Goal: Task Accomplishment & Management: Use online tool/utility

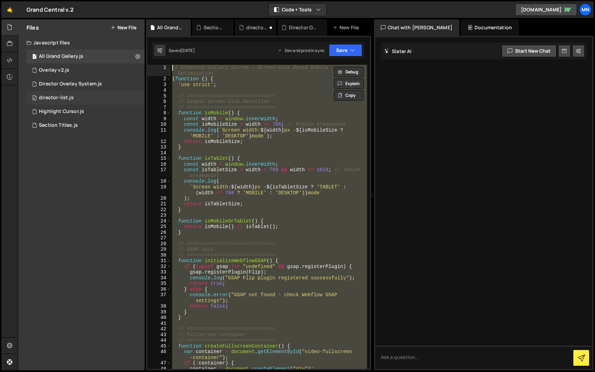
click at [56, 97] on div "director-list.js" at bounding box center [56, 98] width 35 height 6
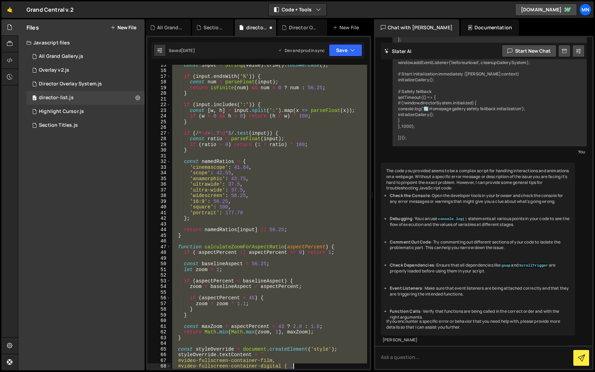
drag, startPoint x: 171, startPoint y: 67, endPoint x: 325, endPoint y: 317, distance: 293.1
click at [340, 362] on div "const input = String ( value ) . trim ( ) . toLowerCase ( ) ; if ( input . ends…" at bounding box center [269, 219] width 196 height 315
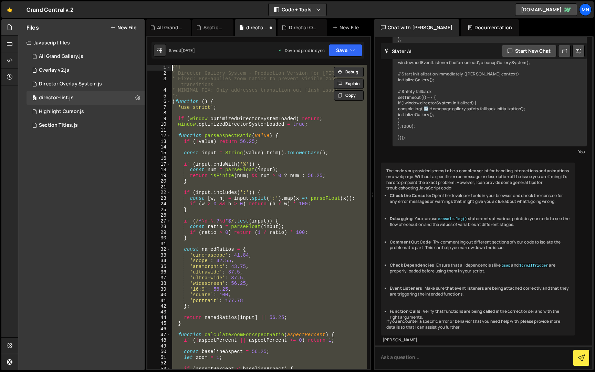
drag, startPoint x: 165, startPoint y: 310, endPoint x: 149, endPoint y: -13, distance: 323.6
click at [149, 0] on html "Projects [GEOGRAPHIC_DATA] Blog [GEOGRAPHIC_DATA] Projects Your Teams Invite te…" at bounding box center [297, 186] width 595 height 372
type textarea "/*! * Director Gallery System - Production Version for [PERSON_NAME]"
click at [66, 86] on div "Director Overlay System.js" at bounding box center [70, 84] width 63 height 6
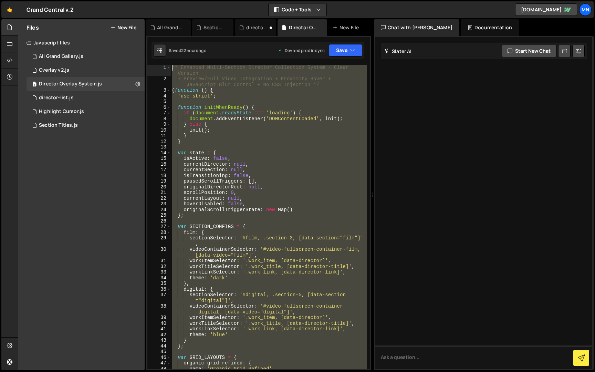
drag, startPoint x: 191, startPoint y: 334, endPoint x: 116, endPoint y: -13, distance: 354.3
click at [116, 0] on html "Projects [GEOGRAPHIC_DATA] Blog [GEOGRAPHIC_DATA] Projects Your Teams Invite te…" at bounding box center [297, 186] width 595 height 372
click at [290, 181] on div "/* Enhanced Multi-Section Director Collection System - Clean Version + Preview/…" at bounding box center [268, 217] width 197 height 304
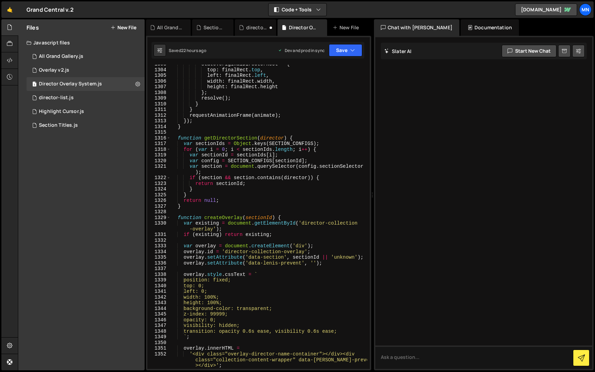
scroll to position [5917, 0]
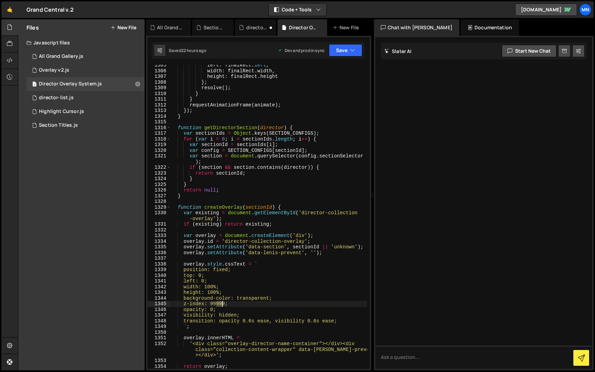
drag, startPoint x: 217, startPoint y: 302, endPoint x: 222, endPoint y: 302, distance: 4.8
click at [222, 302] on div "left : finalRect . left , width : finalRect . width , height : finalRect . heig…" at bounding box center [268, 219] width 197 height 315
click at [287, 281] on div "left : finalRect . left , width : finalRect . width , height : finalRect . heig…" at bounding box center [268, 219] width 197 height 315
type textarea "left: 0;"
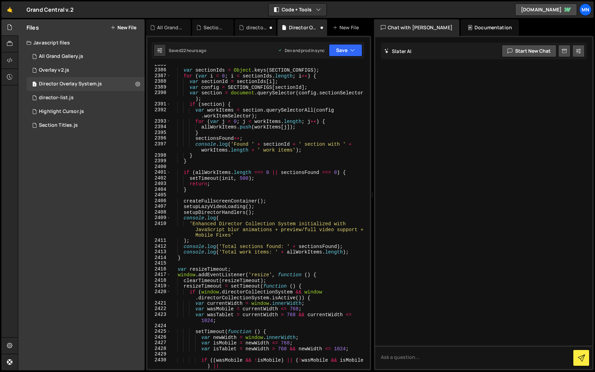
scroll to position [10976, 0]
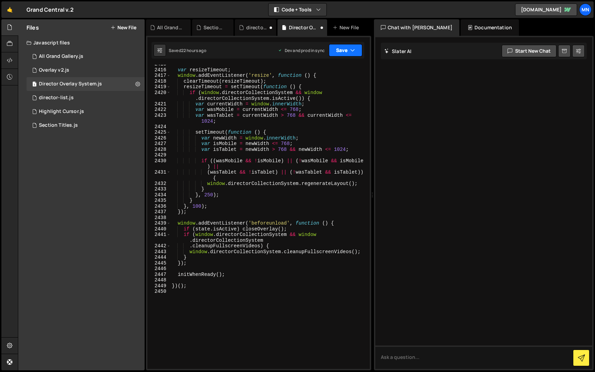
click at [350, 52] on icon "button" at bounding box center [352, 50] width 5 height 7
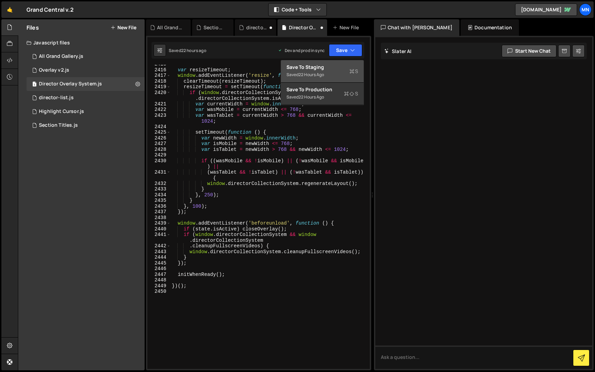
click at [335, 70] on div "Save to Staging S" at bounding box center [322, 67] width 72 height 7
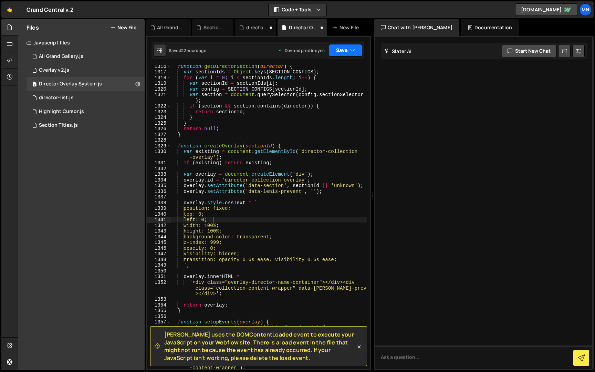
click at [349, 49] on button "Save" at bounding box center [345, 50] width 33 height 12
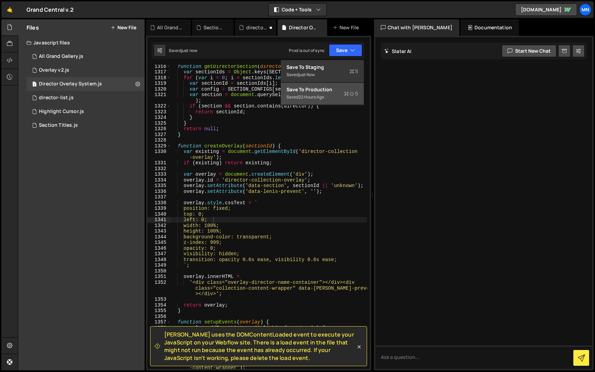
click at [336, 96] on div "Saved 22 hours ago" at bounding box center [322, 97] width 72 height 8
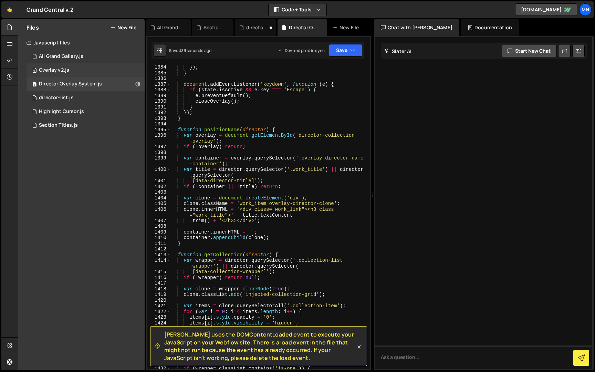
scroll to position [6288, 0]
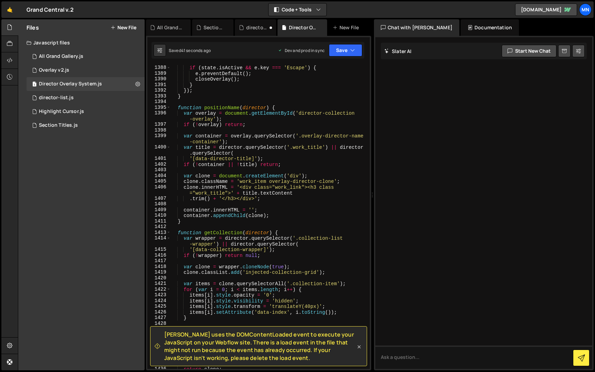
click at [359, 348] on icon at bounding box center [359, 346] width 7 height 7
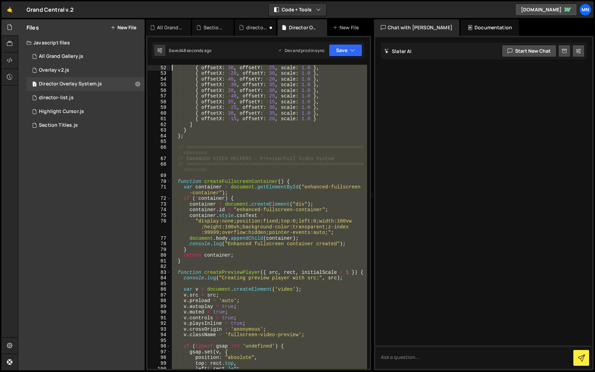
scroll to position [0, 0]
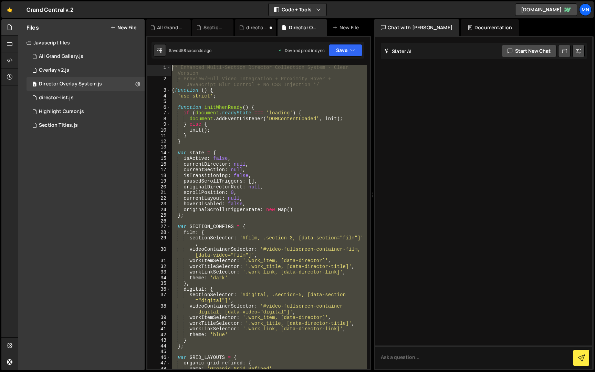
drag, startPoint x: 182, startPoint y: 299, endPoint x: 120, endPoint y: -13, distance: 317.7
click at [120, 0] on html "Projects [GEOGRAPHIC_DATA] Blog [GEOGRAPHIC_DATA] Projects Your Teams Invite te…" at bounding box center [297, 186] width 595 height 372
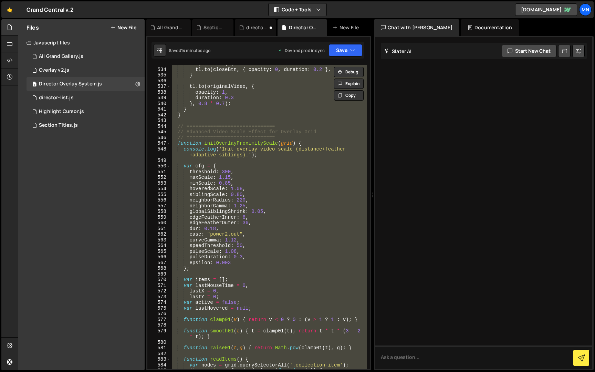
scroll to position [2419, 0]
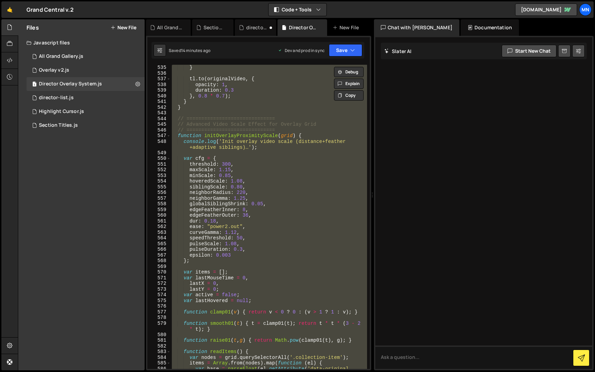
click at [286, 177] on div "} tl . to ( originalVideo , { opacity : 1 , duration : 0.3 } , 0.8 * 0.7 ) ; } …" at bounding box center [268, 217] width 197 height 304
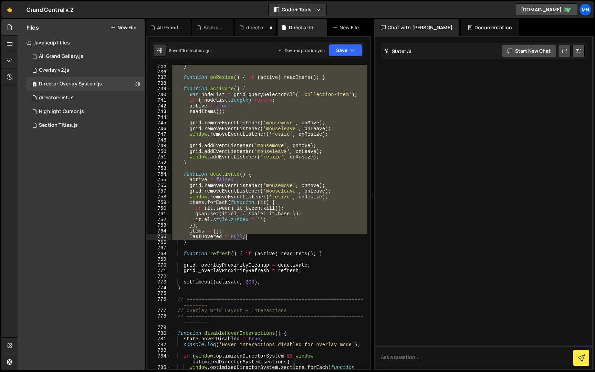
scroll to position [3364, 0]
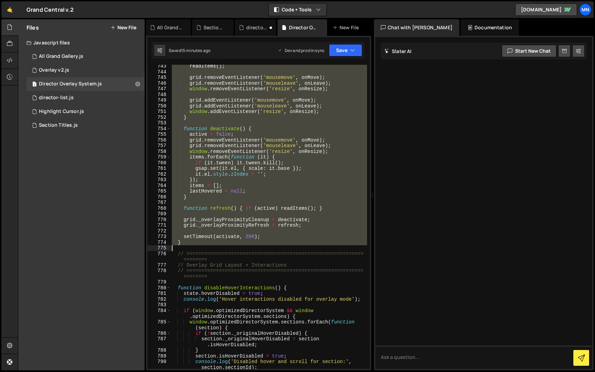
drag, startPoint x: 178, startPoint y: 119, endPoint x: 225, endPoint y: 243, distance: 132.9
click at [223, 246] on div "readItems ( ) ; grid . removeEventListener ( 'mousemove' , onMove ) ; grid . re…" at bounding box center [268, 220] width 197 height 315
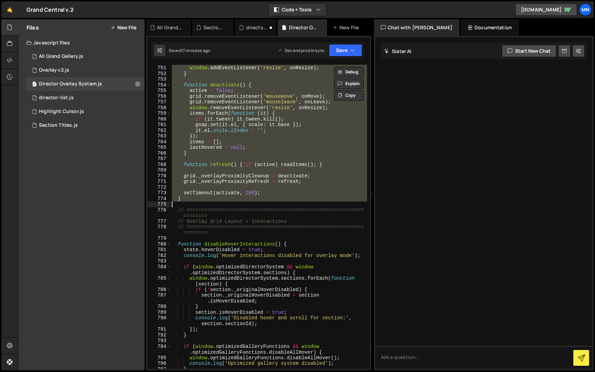
paste textarea "}"
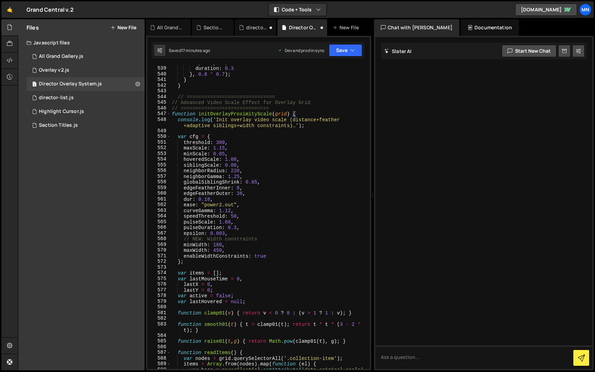
scroll to position [2380, 0]
drag, startPoint x: 214, startPoint y: 244, endPoint x: 222, endPoint y: 244, distance: 8.6
click at [222, 244] on div "opacity : 1 , duration : 0.3 } , 0.8 * 0.7 ) ; } } // =========================…" at bounding box center [268, 220] width 197 height 321
click at [223, 244] on div "opacity : 1 , duration : 0.3 } , 0.8 * 0.7 ) ; } } // =========================…" at bounding box center [268, 217] width 197 height 304
drag, startPoint x: 214, startPoint y: 243, endPoint x: 226, endPoint y: 239, distance: 13.1
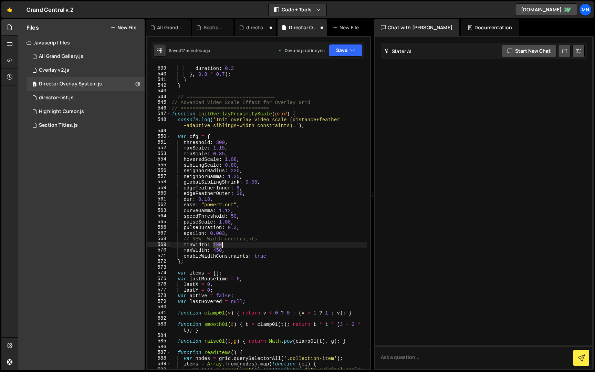
click at [222, 243] on div "opacity : 1 , duration : 0.3 } , 0.8 * 0.7 ) ; } } // =========================…" at bounding box center [268, 220] width 197 height 321
drag, startPoint x: 214, startPoint y: 250, endPoint x: 222, endPoint y: 250, distance: 8.3
click at [222, 250] on div "opacity : 1 , duration : 0.3 } , 0.8 * 0.7 ) ; } } // =========================…" at bounding box center [268, 220] width 197 height 321
click at [347, 50] on button "Save" at bounding box center [345, 50] width 33 height 12
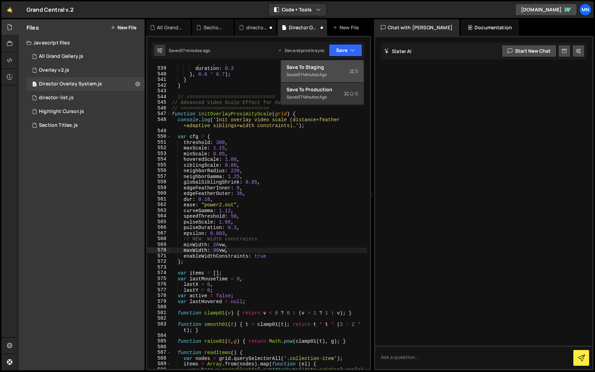
click at [337, 69] on div "Save to Staging S" at bounding box center [322, 67] width 72 height 7
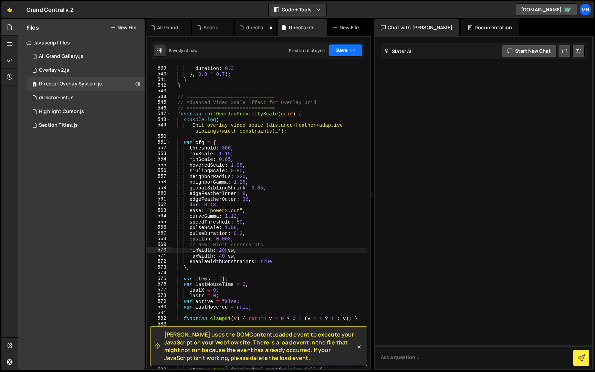
click at [346, 49] on button "Save" at bounding box center [345, 50] width 33 height 12
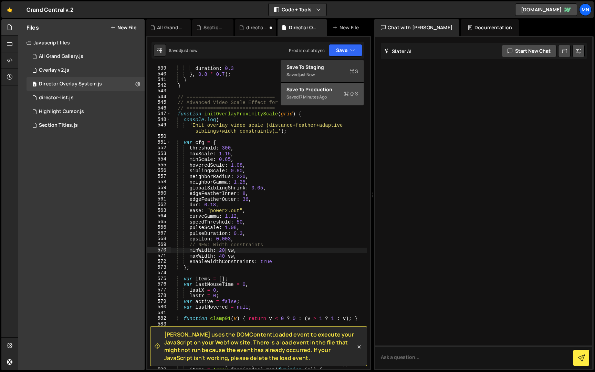
click at [335, 98] on div "Saved 17 minutes ago" at bounding box center [322, 97] width 72 height 8
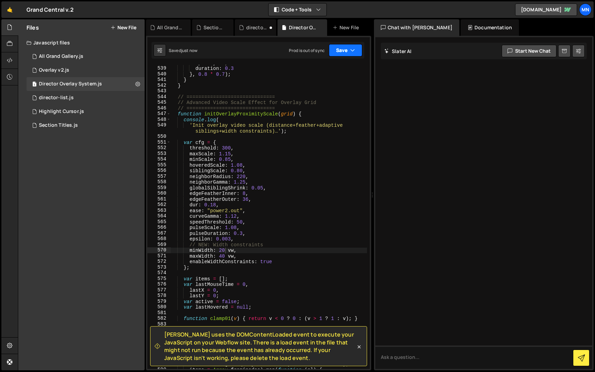
drag, startPoint x: 344, startPoint y: 51, endPoint x: 343, endPoint y: 62, distance: 11.4
click at [344, 51] on button "Save" at bounding box center [345, 50] width 33 height 12
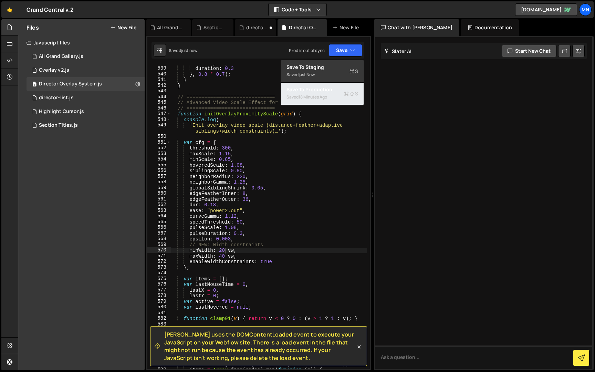
click at [327, 98] on div "18 minutes ago" at bounding box center [312, 97] width 29 height 6
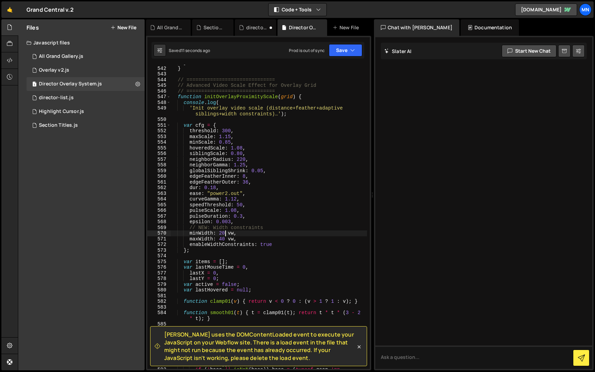
scroll to position [2390, 0]
drag, startPoint x: 226, startPoint y: 233, endPoint x: 231, endPoint y: 233, distance: 4.8
click at [226, 233] on div "} } // ============================== // Advanced Video Scale Effect for Overla…" at bounding box center [268, 220] width 197 height 321
click at [265, 223] on div "} } // ============================== // Advanced Video Scale Effect for Overla…" at bounding box center [268, 220] width 197 height 321
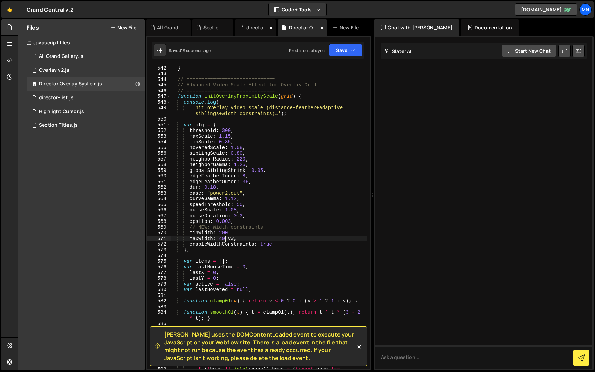
click at [225, 237] on div "} } // ============================== // Advanced Video Scale Effect for Overla…" at bounding box center [268, 220] width 197 height 321
click at [351, 50] on icon "button" at bounding box center [352, 50] width 5 height 7
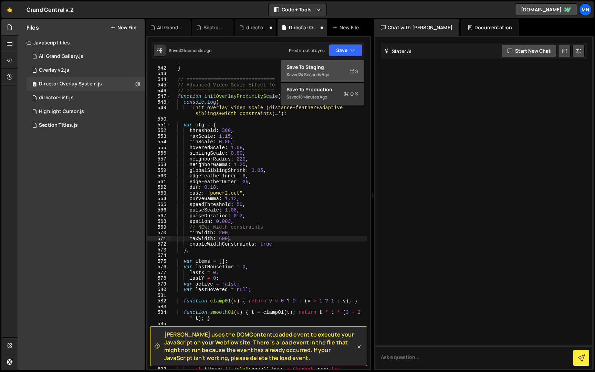
click at [345, 65] on div "Save to Staging S" at bounding box center [322, 67] width 72 height 7
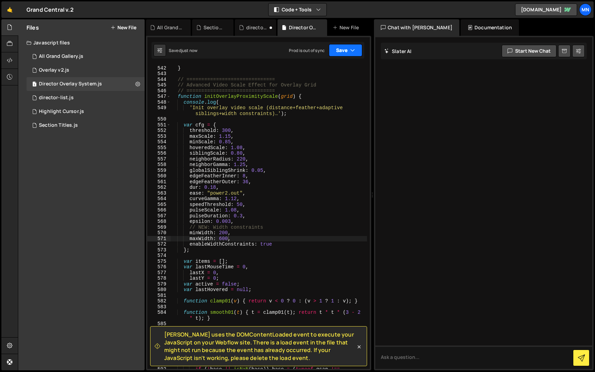
drag, startPoint x: 351, startPoint y: 50, endPoint x: 354, endPoint y: 60, distance: 10.4
click at [351, 50] on icon "button" at bounding box center [352, 50] width 5 height 7
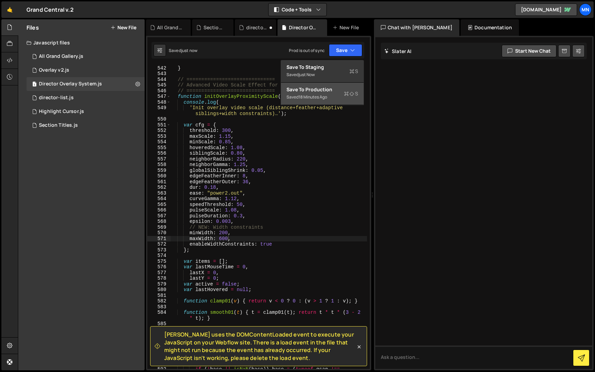
click at [339, 99] on div "Saved 18 minutes ago" at bounding box center [322, 97] width 72 height 8
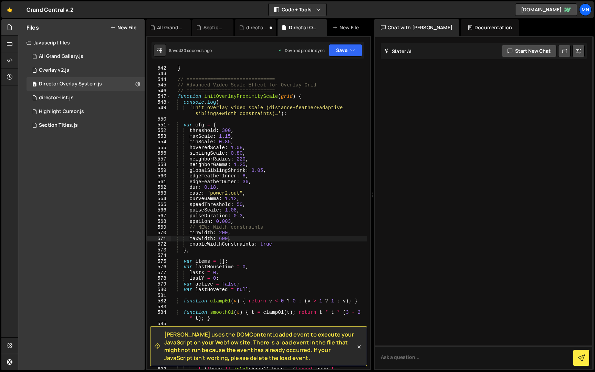
click at [235, 138] on div "} } // ============================== // Advanced Video Scale Effect for Overla…" at bounding box center [268, 220] width 197 height 321
click at [226, 137] on div "} } // ============================== // Advanced Video Scale Effect for Overla…" at bounding box center [268, 220] width 197 height 321
drag, startPoint x: 226, startPoint y: 135, endPoint x: 230, endPoint y: 135, distance: 3.8
click at [230, 135] on div "} } // ============================== // Advanced Video Scale Effect for Overla…" at bounding box center [268, 220] width 197 height 321
click at [246, 130] on div "} } // ============================== // Advanced Video Scale Effect for Overla…" at bounding box center [268, 220] width 197 height 321
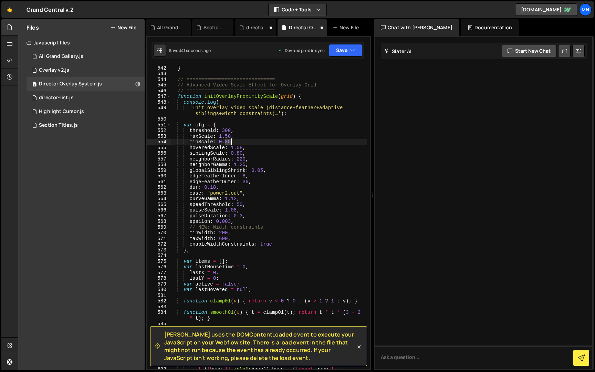
drag, startPoint x: 226, startPoint y: 142, endPoint x: 230, endPoint y: 142, distance: 3.8
click at [230, 142] on div "} } // ============================== // Advanced Video Scale Effect for Overla…" at bounding box center [268, 220] width 197 height 321
drag, startPoint x: 257, startPoint y: 131, endPoint x: 279, endPoint y: 143, distance: 24.5
click at [260, 131] on div "} } // ============================== // Advanced Video Scale Effect for Overla…" at bounding box center [268, 220] width 197 height 321
click at [351, 53] on icon "button" at bounding box center [352, 50] width 5 height 7
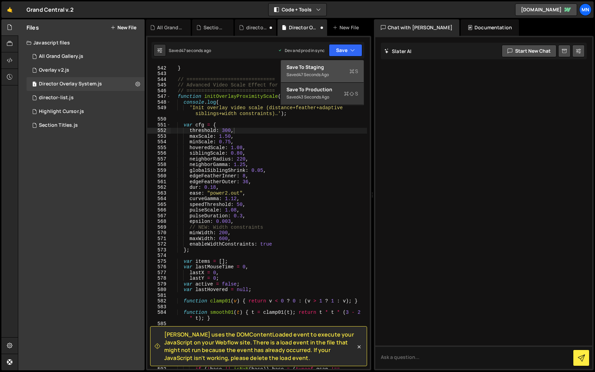
click at [327, 70] on div "Save to Staging S" at bounding box center [322, 67] width 72 height 7
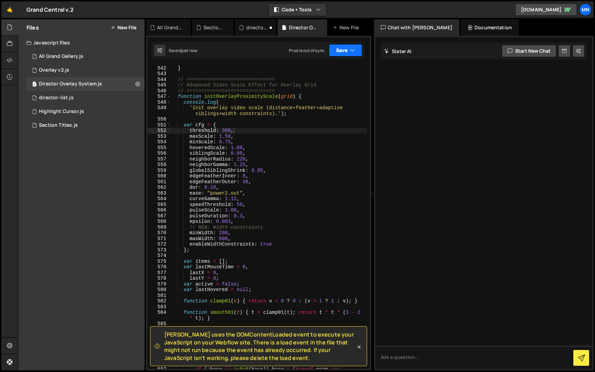
click at [355, 51] on icon "button" at bounding box center [352, 50] width 5 height 7
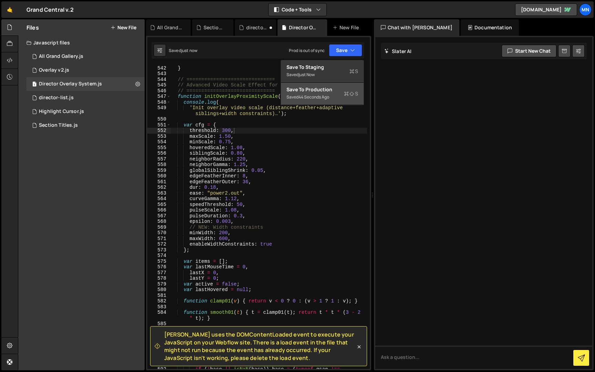
click at [337, 97] on div "Saved 44 seconds ago" at bounding box center [322, 97] width 72 height 8
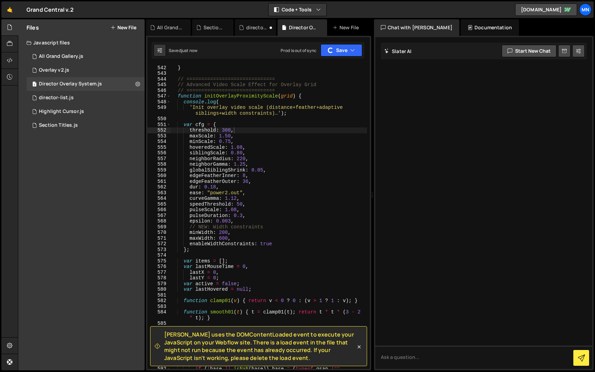
scroll to position [2390, 0]
click at [241, 145] on div "} } // ============================== // Advanced Video Scale Effect for Overla…" at bounding box center [268, 219] width 197 height 321
drag, startPoint x: 237, startPoint y: 147, endPoint x: 242, endPoint y: 147, distance: 5.2
click at [242, 147] on div "} } // ============================== // Advanced Video Scale Effect for Overla…" at bounding box center [268, 219] width 197 height 321
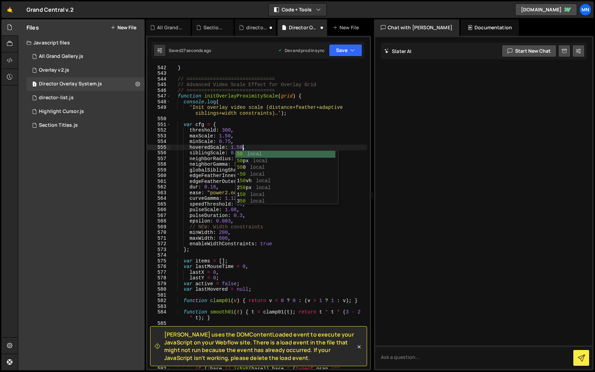
click at [262, 131] on div "} } // ============================== // Advanced Video Scale Effect for Overla…" at bounding box center [268, 219] width 197 height 321
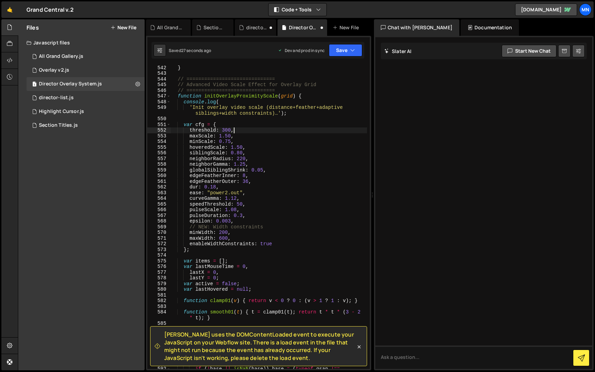
scroll to position [0, 4]
click at [251, 152] on div "} } // ============================== // Advanced Video Scale Effect for Overla…" at bounding box center [268, 219] width 197 height 321
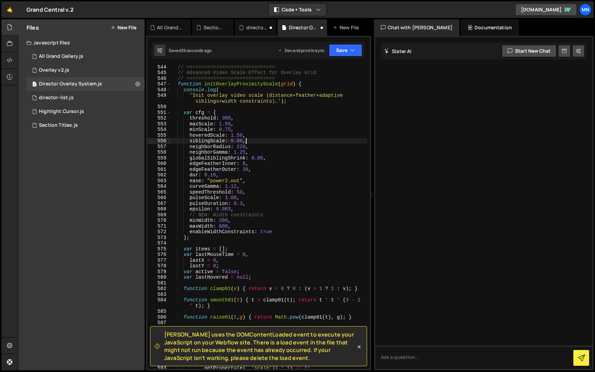
scroll to position [2403, 0]
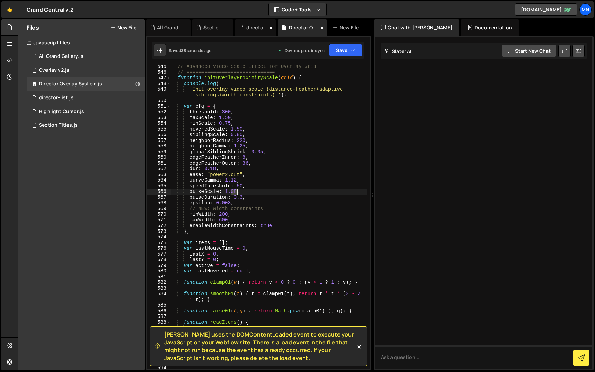
drag, startPoint x: 231, startPoint y: 191, endPoint x: 236, endPoint y: 191, distance: 5.2
click at [236, 191] on div "// Advanced Video Scale Effect for Overlay Grid // ============================…" at bounding box center [268, 221] width 197 height 315
click at [287, 175] on div "// Advanced Video Scale Effect for Overlay Grid // ============================…" at bounding box center [268, 221] width 197 height 315
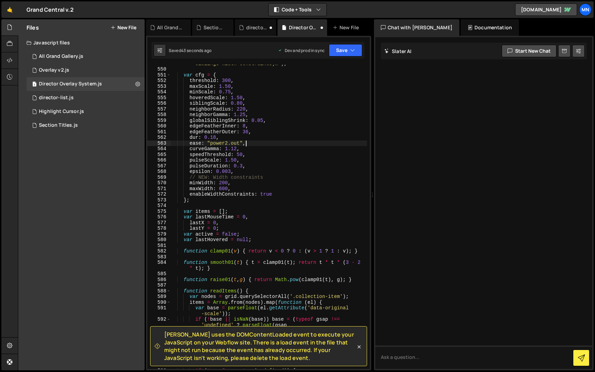
scroll to position [2427, 0]
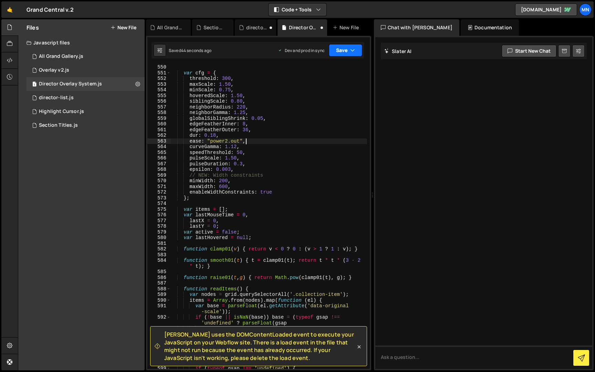
click at [349, 51] on button "Save" at bounding box center [345, 50] width 33 height 12
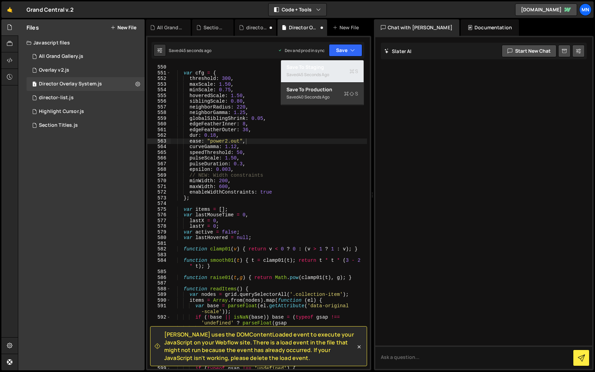
drag, startPoint x: 330, startPoint y: 74, endPoint x: 347, endPoint y: 57, distance: 23.4
click at [329, 74] on div "45 seconds ago" at bounding box center [313, 75] width 31 height 6
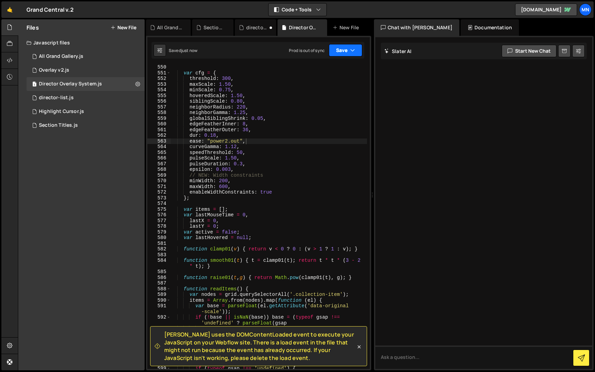
drag, startPoint x: 347, startPoint y: 52, endPoint x: 349, endPoint y: 57, distance: 4.9
click at [347, 52] on button "Save" at bounding box center [345, 50] width 33 height 12
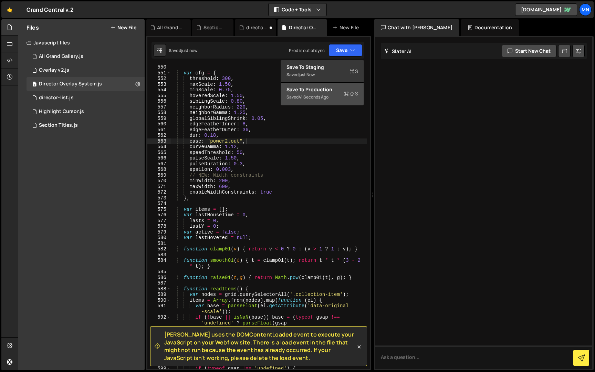
click at [329, 102] on button "Save to Production S Saved 41 seconds ago" at bounding box center [322, 94] width 83 height 22
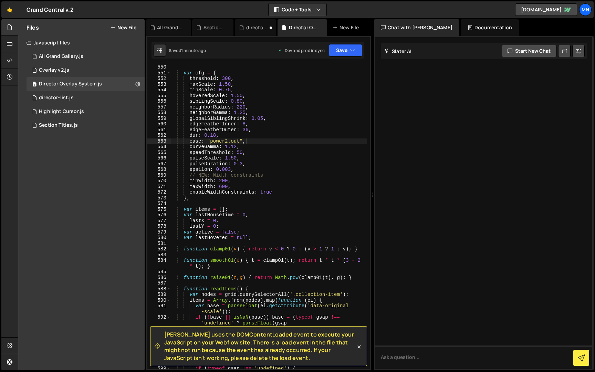
type textarea "pulseScale: 1.50,"
drag, startPoint x: 189, startPoint y: 158, endPoint x: 223, endPoint y: 159, distance: 34.4
click at [223, 159] on div "var cfg = { threshold : 300 , maxScale : 1.50 , minScale : 0.75 , hoveredScale …" at bounding box center [268, 224] width 197 height 321
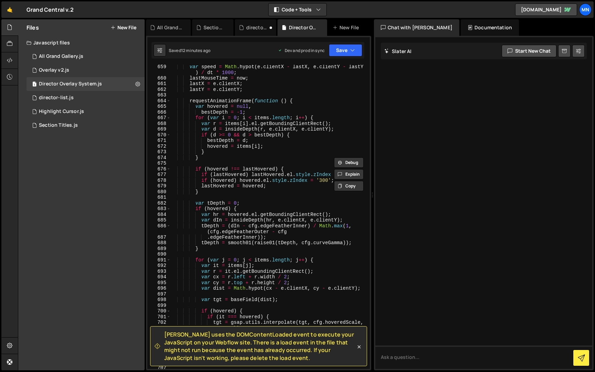
scroll to position [2929, 0]
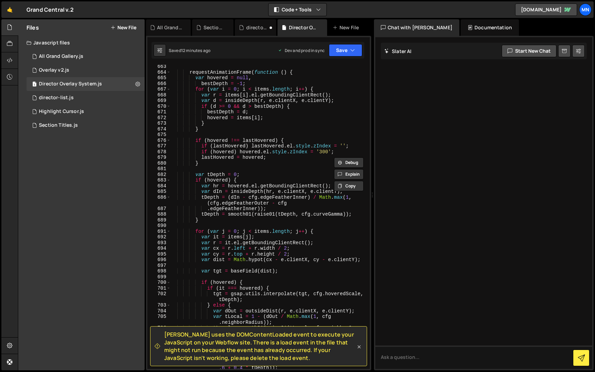
click at [359, 346] on icon at bounding box center [359, 346] width 7 height 7
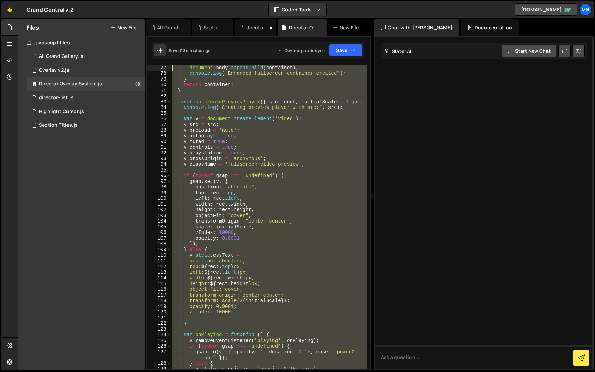
scroll to position [0, 0]
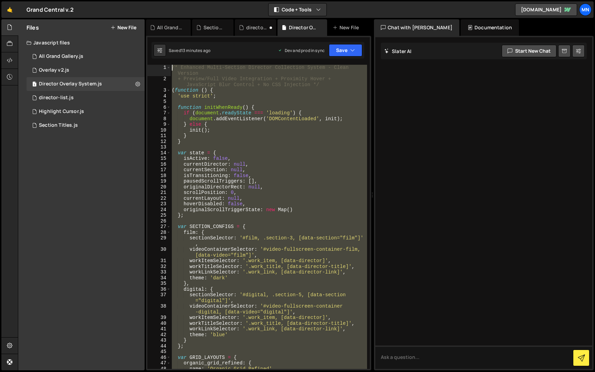
drag, startPoint x: 187, startPoint y: 329, endPoint x: 118, endPoint y: -13, distance: 348.2
click at [118, 0] on html "Projects [GEOGRAPHIC_DATA] Blog [GEOGRAPHIC_DATA] Projects Your Teams Invite te…" at bounding box center [297, 186] width 595 height 372
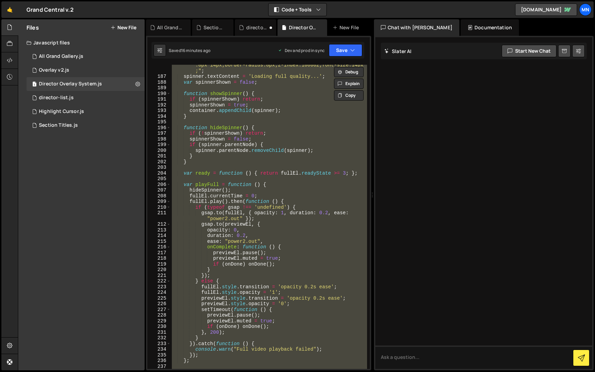
scroll to position [829, 0]
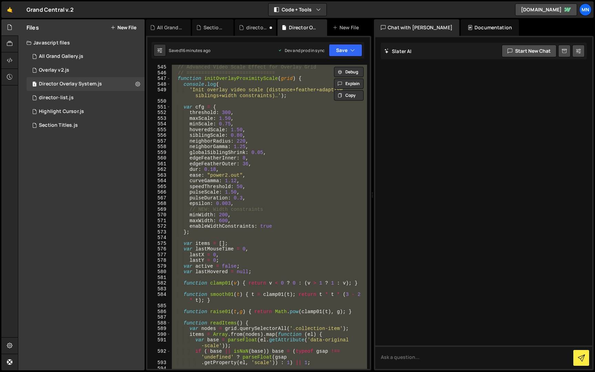
click at [290, 243] on div "// Advanced Video Scale Effect for Overlay Grid // ============================…" at bounding box center [268, 217] width 197 height 304
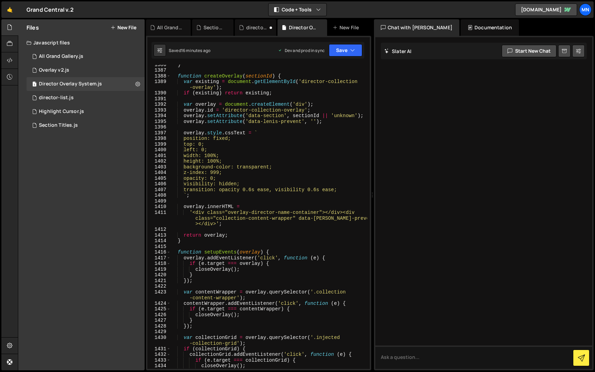
scroll to position [6137, 0]
click at [344, 189] on div "} function createOverlay ( sectionId ) { var existing = document . getElementBy…" at bounding box center [268, 219] width 197 height 315
type textarea "transition: opacity 0.6s ease, visibility 0.6s ease;"
click at [345, 189] on div "} function createOverlay ( sectionId ) { var existing = document . getElementBy…" at bounding box center [268, 219] width 197 height 315
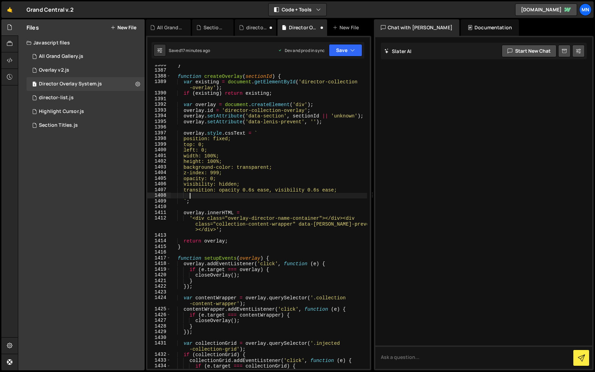
scroll to position [0, 1]
paste textarea "overflow-y: auto; /* ADD THIS */"
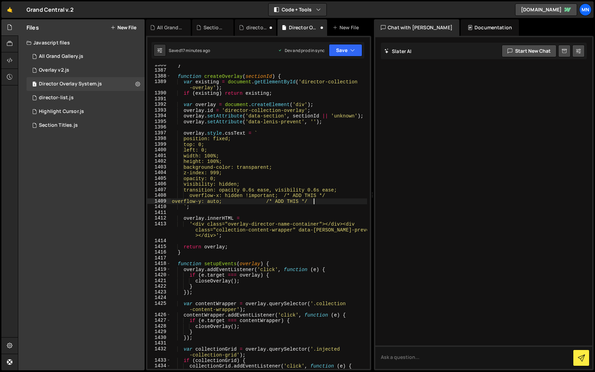
click at [191, 195] on div "} function createOverlay ( sectionId ) { var existing = document . getElementBy…" at bounding box center [268, 219] width 197 height 315
drag, startPoint x: 283, startPoint y: 194, endPoint x: 326, endPoint y: 195, distance: 43.4
click at [325, 195] on div "} function createOverlay ( sectionId ) { var existing = document . getElementBy…" at bounding box center [268, 219] width 197 height 315
drag, startPoint x: 246, startPoint y: 201, endPoint x: 317, endPoint y: 201, distance: 70.9
click at [317, 201] on div "} function createOverlay ( sectionId ) { var existing = document . getElementBy…" at bounding box center [268, 219] width 197 height 315
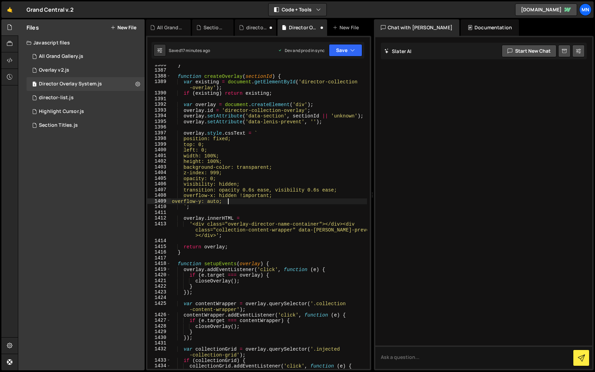
click at [178, 201] on div "} function createOverlay ( sectionId ) { var existing = document . getElementBy…" at bounding box center [268, 219] width 197 height 315
click at [350, 51] on icon "button" at bounding box center [352, 50] width 5 height 7
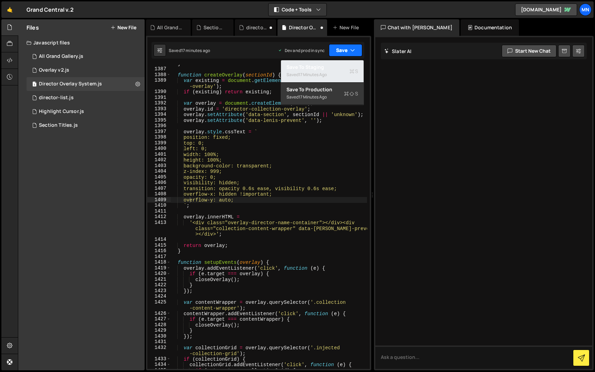
drag, startPoint x: 336, startPoint y: 67, endPoint x: 347, endPoint y: 51, distance: 20.5
click at [336, 67] on div "Save to Staging S" at bounding box center [322, 67] width 72 height 7
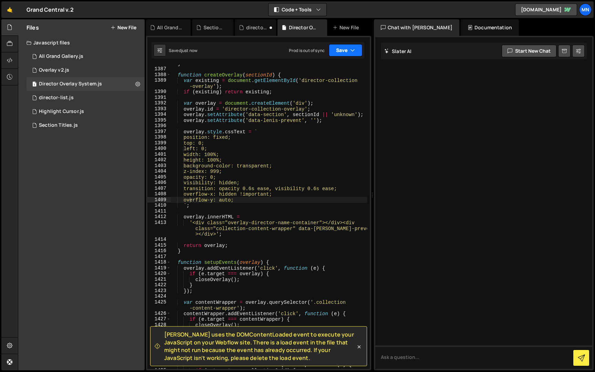
click at [347, 48] on button "Save" at bounding box center [345, 50] width 33 height 12
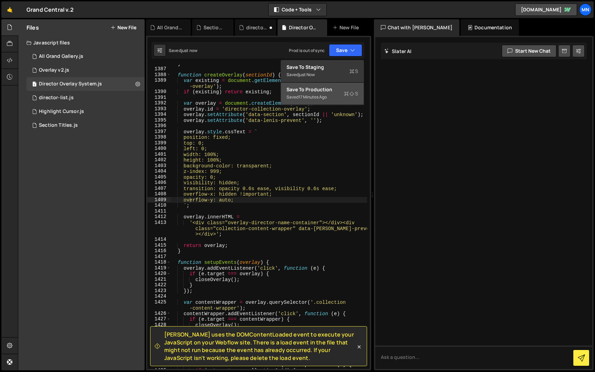
click at [335, 98] on div "Saved 17 minutes ago" at bounding box center [322, 97] width 72 height 8
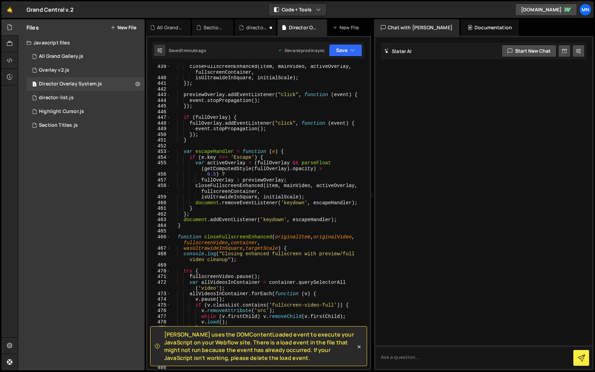
scroll to position [0, 0]
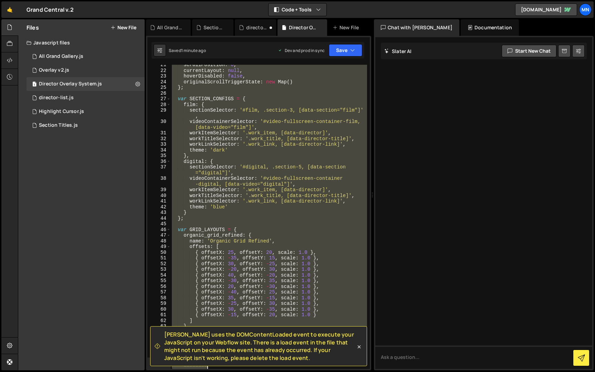
drag, startPoint x: 171, startPoint y: 67, endPoint x: 360, endPoint y: 358, distance: 346.1
click at [362, 37] on div "[PERSON_NAME] uses the DOMContentLoaded event to execute your JavaScript on you…" at bounding box center [258, 37] width 222 height 0
type textarea "container.style.cssText = "display:none;position:fixed;top:0;left:0;width:100vw…"
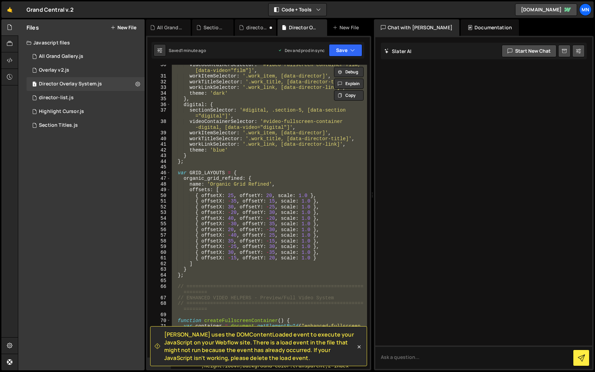
drag, startPoint x: 360, startPoint y: 346, endPoint x: 354, endPoint y: 315, distance: 31.6
click at [360, 346] on icon at bounding box center [359, 346] width 7 height 7
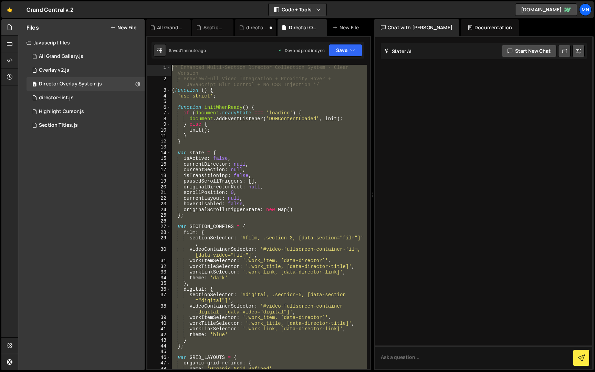
drag, startPoint x: 179, startPoint y: 343, endPoint x: 163, endPoint y: -13, distance: 356.3
click at [163, 0] on html "Projects [GEOGRAPHIC_DATA] Blog [GEOGRAPHIC_DATA] Projects Your Teams Invite te…" at bounding box center [297, 186] width 595 height 372
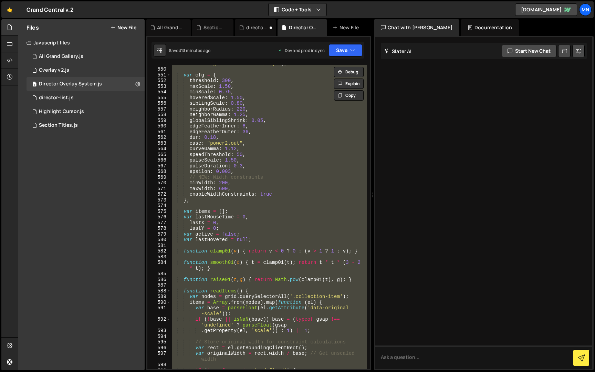
scroll to position [2425, 0]
click at [293, 212] on div "var cfg = { threshold : 300 , maxScale : 1.50 , minScale : 0.75 , hoveredScale …" at bounding box center [268, 217] width 197 height 304
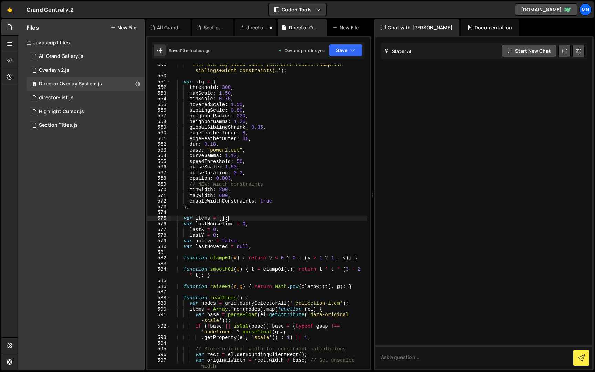
scroll to position [2413, 0]
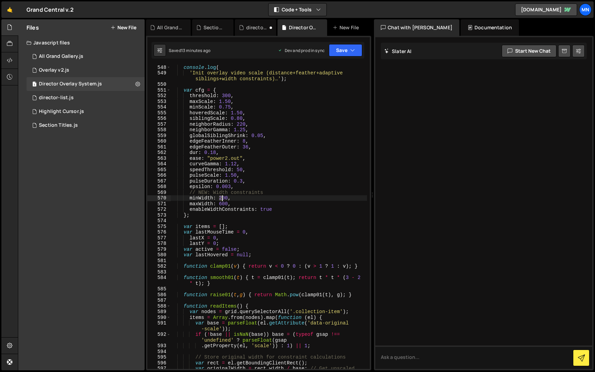
drag, startPoint x: 221, startPoint y: 198, endPoint x: 234, endPoint y: 189, distance: 15.7
click at [223, 197] on div "console . log ( 'Init overlay video scale (distance+feather+adaptive siblings+w…" at bounding box center [268, 224] width 197 height 321
drag, startPoint x: 219, startPoint y: 204, endPoint x: 231, endPoint y: 199, distance: 12.8
click at [222, 203] on div "console . log ( 'Init overlay video scale (distance+feather+adaptive siblings+w…" at bounding box center [268, 223] width 197 height 321
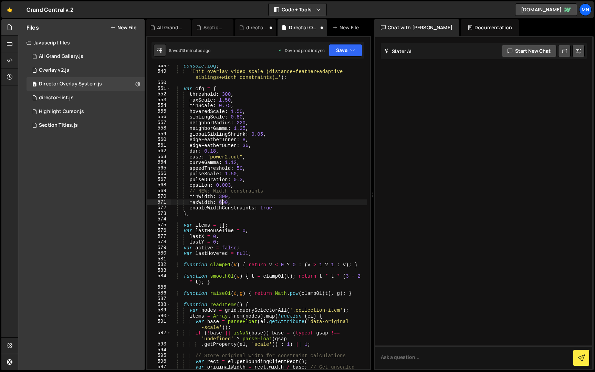
scroll to position [2413, 0]
click at [283, 181] on div "console . log ( 'Init overlay video scale (distance+feather+adaptive siblings+w…" at bounding box center [268, 224] width 197 height 321
drag, startPoint x: 238, startPoint y: 111, endPoint x: 242, endPoint y: 110, distance: 3.8
click at [242, 110] on div "console . log ( 'Init overlay video scale (distance+feather+adaptive siblings+w…" at bounding box center [268, 224] width 197 height 321
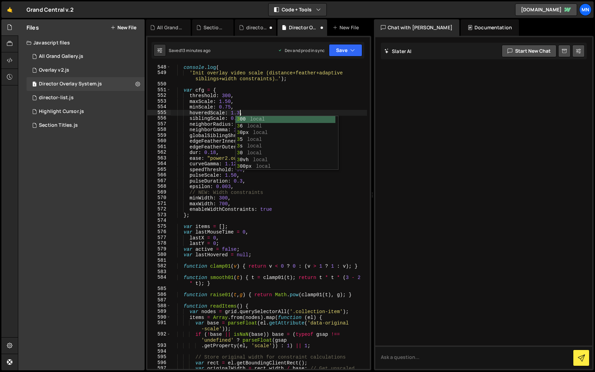
scroll to position [0, 5]
click at [278, 93] on div "console . log ( 'Init overlay video scale (distance+feather+adaptive siblings+w…" at bounding box center [268, 224] width 197 height 321
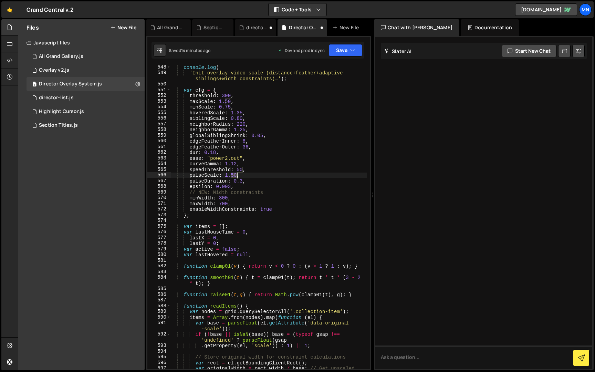
drag, startPoint x: 232, startPoint y: 175, endPoint x: 242, endPoint y: 170, distance: 10.8
click at [236, 174] on div "console . log ( 'Init overlay video scale (distance+feather+adaptive siblings+w…" at bounding box center [268, 224] width 197 height 321
click at [274, 161] on div "console . log ( 'Init overlay video scale (distance+feather+adaptive siblings+w…" at bounding box center [268, 224] width 197 height 321
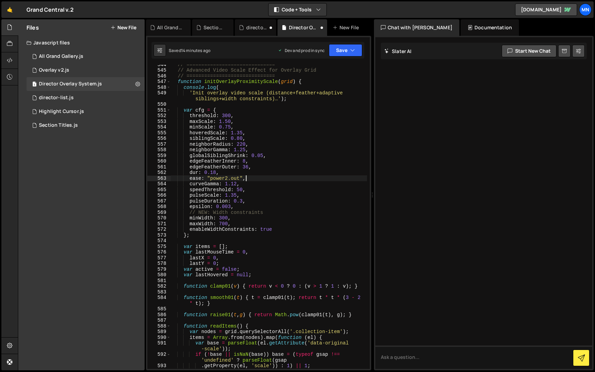
scroll to position [2399, 0]
drag, startPoint x: 226, startPoint y: 119, endPoint x: 230, endPoint y: 119, distance: 4.1
click at [230, 119] on div "// ============================== // Advanced Video Scale Effect for Overlay Gr…" at bounding box center [268, 218] width 197 height 315
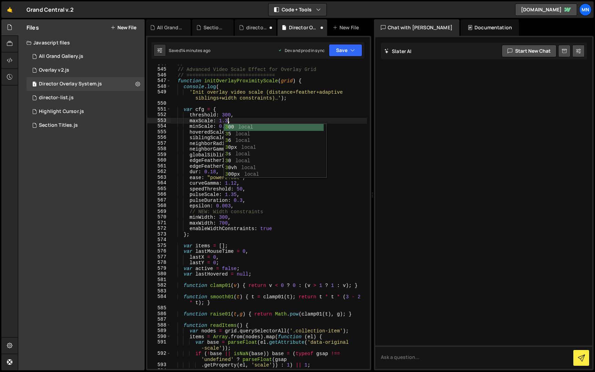
scroll to position [0, 4]
click at [319, 118] on div "// ============================== // Advanced Video Scale Effect for Overlay Gr…" at bounding box center [268, 218] width 197 height 315
click at [229, 124] on div "// ============================== // Advanced Video Scale Effect for Overlay Gr…" at bounding box center [268, 218] width 197 height 315
drag, startPoint x: 225, startPoint y: 124, endPoint x: 230, endPoint y: 124, distance: 4.8
click at [230, 124] on div "// ============================== // Advanced Video Scale Effect for Overlay Gr…" at bounding box center [268, 218] width 197 height 315
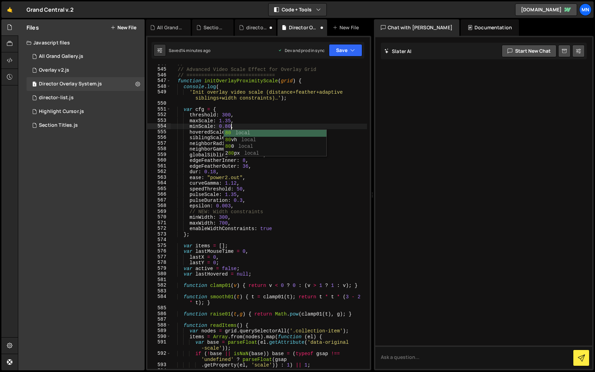
click at [281, 106] on div "// ============================== // Advanced Video Scale Effect for Overlay Gr…" at bounding box center [268, 218] width 197 height 315
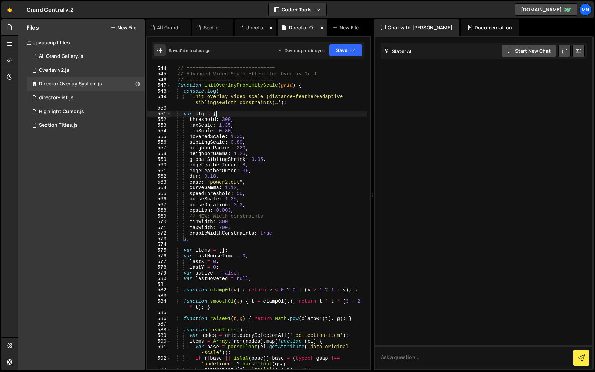
scroll to position [2396, 0]
click at [353, 49] on icon "button" at bounding box center [352, 50] width 5 height 7
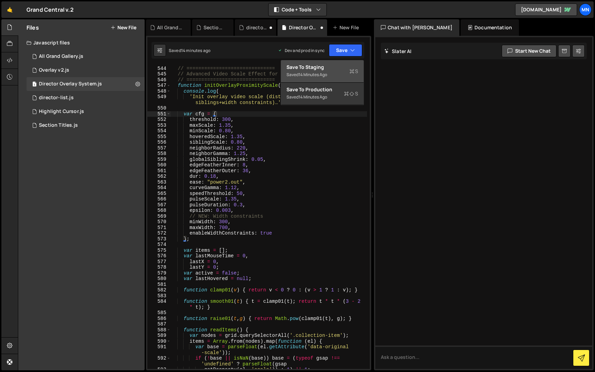
click at [339, 74] on div "Saved 14 minutes ago" at bounding box center [322, 75] width 72 height 8
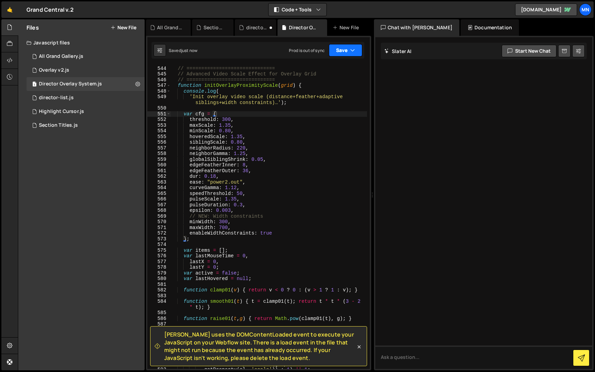
click at [349, 53] on button "Save" at bounding box center [345, 50] width 33 height 12
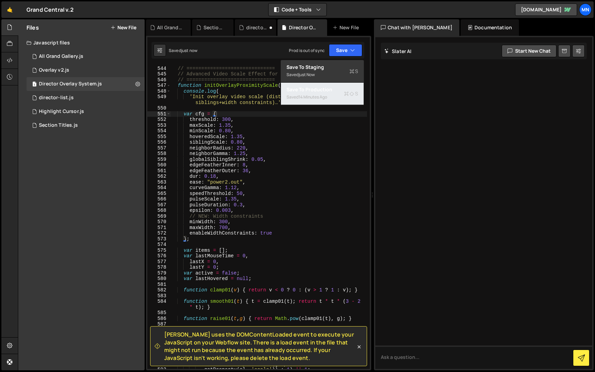
drag, startPoint x: 334, startPoint y: 92, endPoint x: 287, endPoint y: 109, distance: 50.0
click at [334, 92] on div "Save to Production S" at bounding box center [322, 89] width 72 height 7
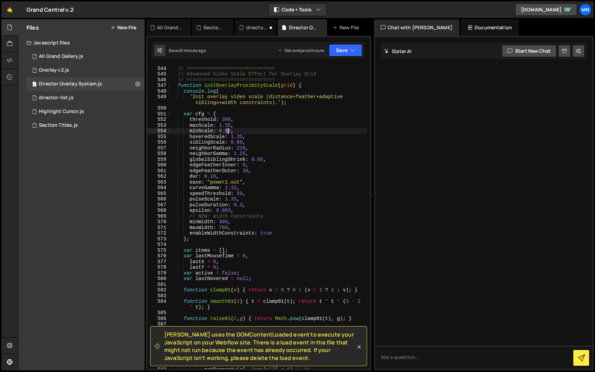
drag, startPoint x: 225, startPoint y: 129, endPoint x: 230, endPoint y: 128, distance: 4.9
click at [228, 129] on div "// ============================== // Advanced Video Scale Effect for Overlay Gr…" at bounding box center [268, 217] width 197 height 315
click at [304, 115] on div "// ============================== // Advanced Video Scale Effect for Overlay Gr…" at bounding box center [268, 217] width 197 height 315
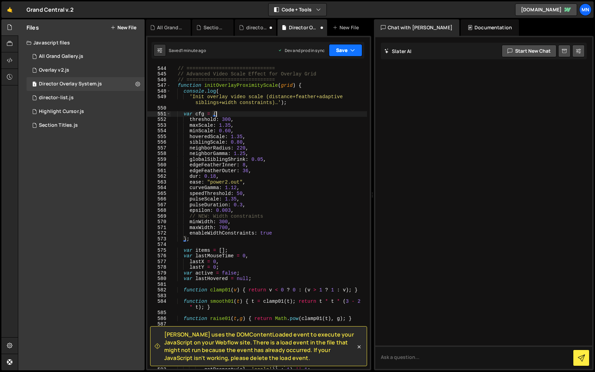
type textarea "var cfg = {"
click at [339, 52] on button "Save" at bounding box center [345, 50] width 33 height 12
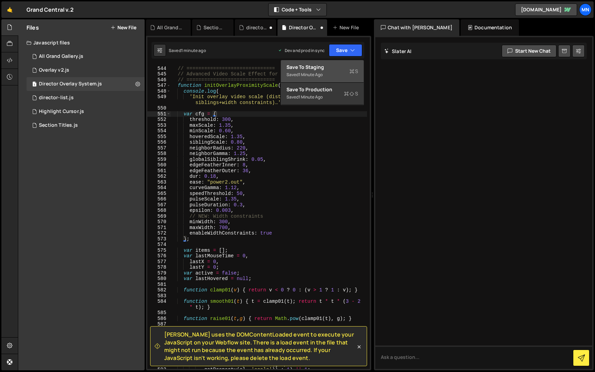
click at [328, 76] on div "Saved 1 minute ago" at bounding box center [322, 75] width 72 height 8
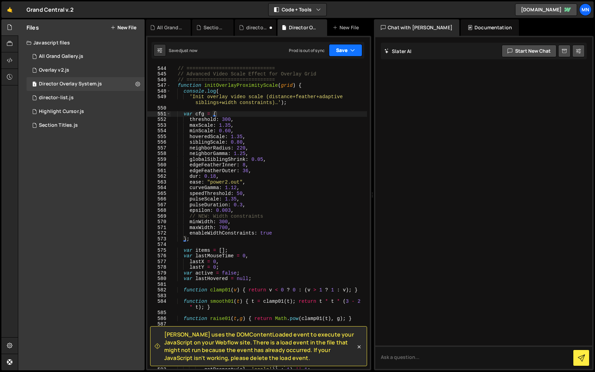
click at [346, 53] on button "Save" at bounding box center [345, 50] width 33 height 12
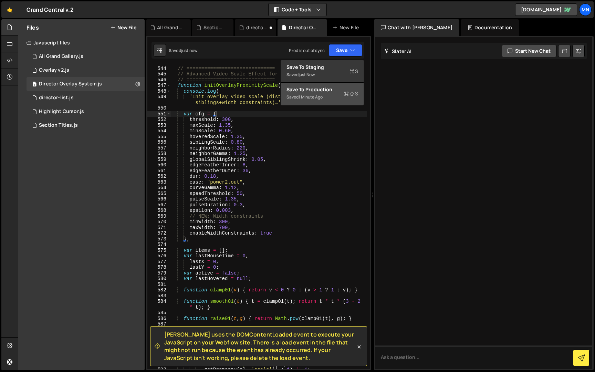
click at [333, 94] on div "Saved 1 minute ago" at bounding box center [322, 97] width 72 height 8
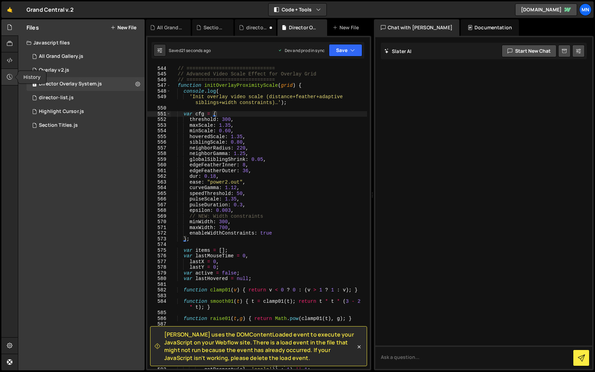
click at [10, 74] on icon at bounding box center [10, 77] width 6 height 8
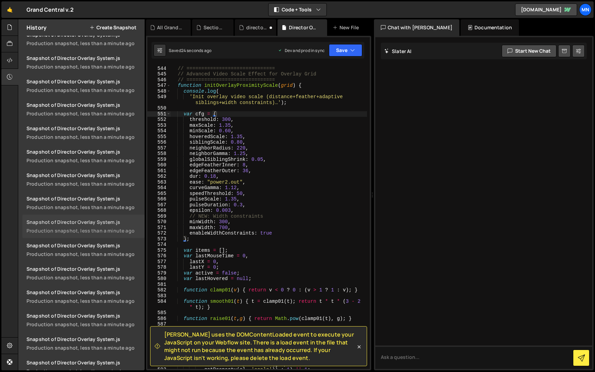
scroll to position [0, 0]
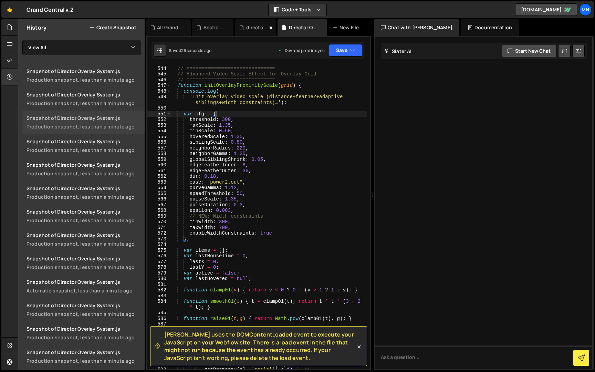
click at [96, 117] on div "Snapshot of Director Overlay System.js" at bounding box center [84, 118] width 114 height 7
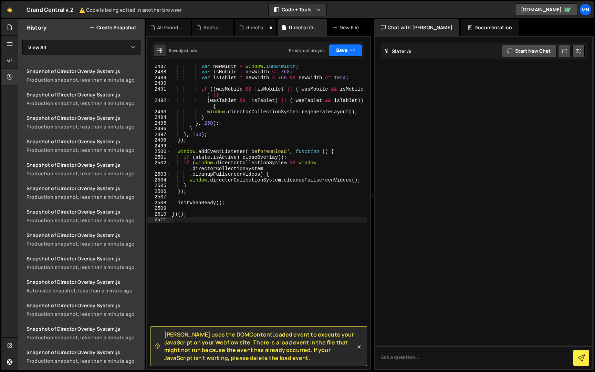
click at [348, 51] on button "Save" at bounding box center [345, 50] width 33 height 12
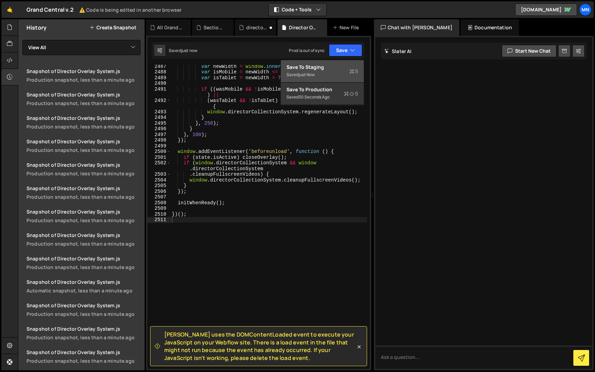
click at [323, 69] on div "Save to Staging S" at bounding box center [322, 67] width 72 height 7
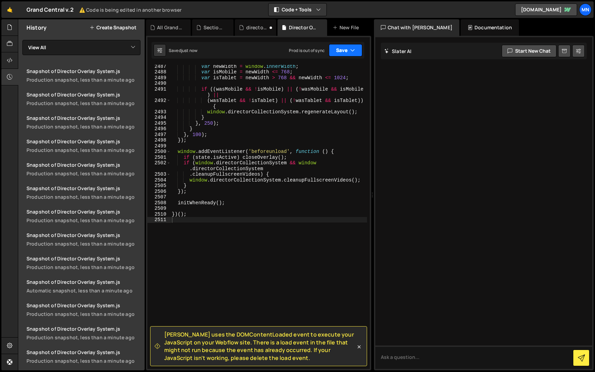
drag, startPoint x: 349, startPoint y: 50, endPoint x: 337, endPoint y: 72, distance: 24.9
click at [349, 51] on button "Save" at bounding box center [345, 50] width 33 height 12
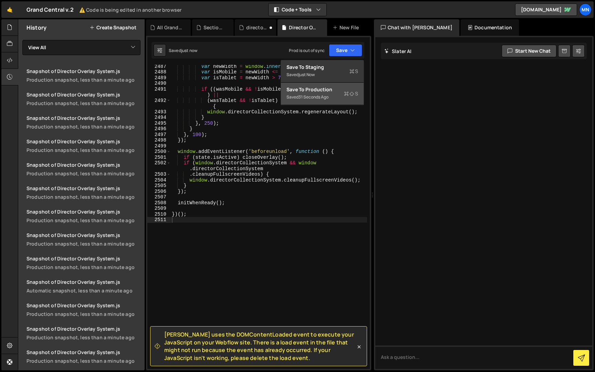
click at [327, 95] on div "31 seconds ago" at bounding box center [313, 97] width 30 height 6
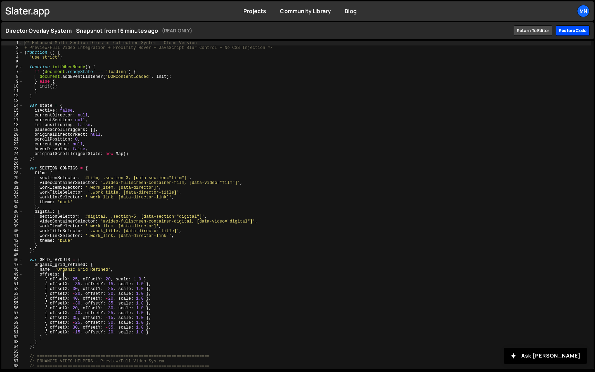
click at [569, 35] on div "Restore code" at bounding box center [573, 30] width 34 height 10
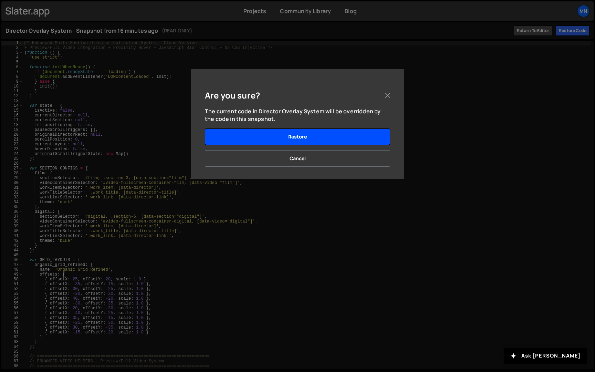
click at [341, 130] on button "Restore" at bounding box center [297, 136] width 185 height 17
